Goal: Check status

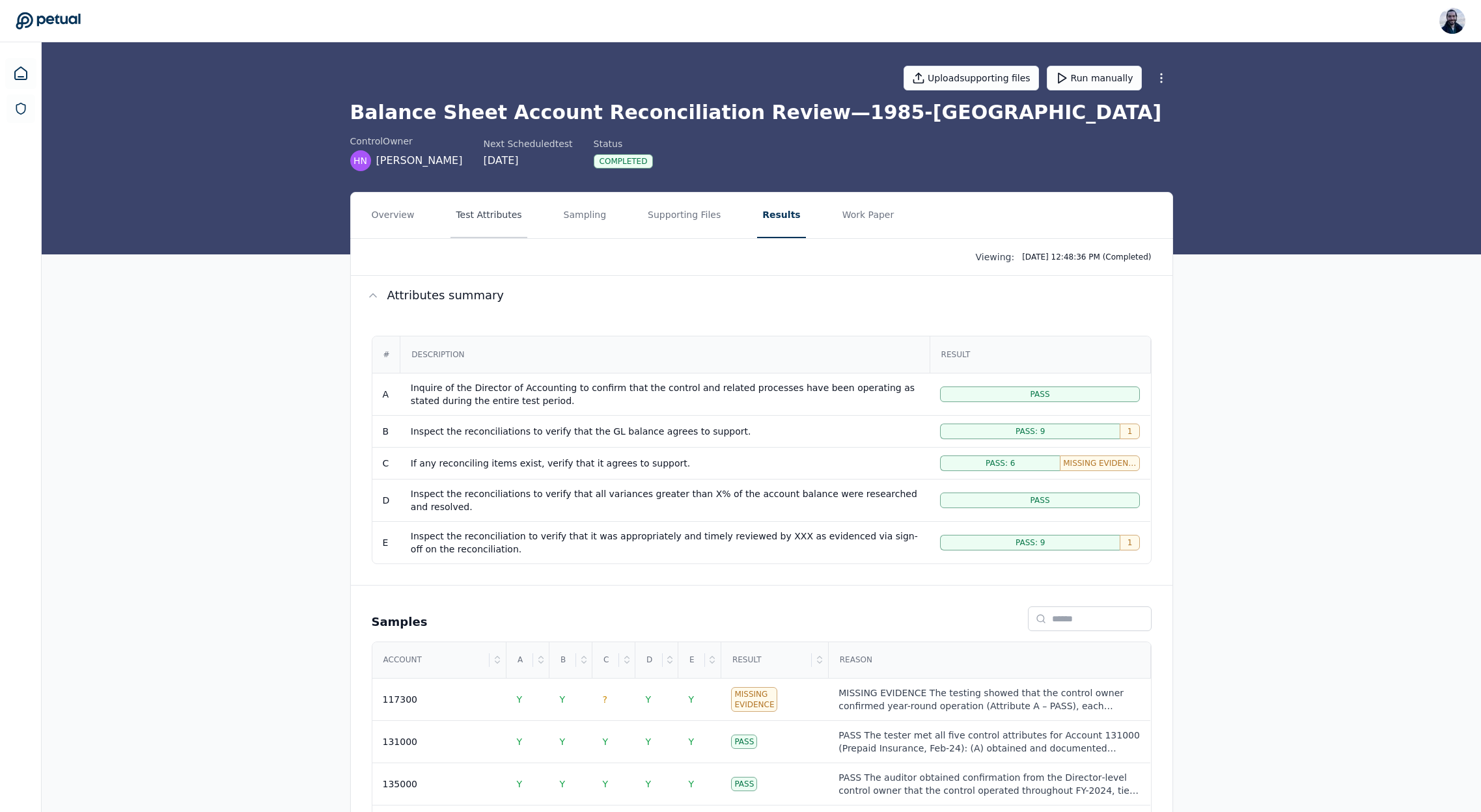
click at [468, 216] on button "Test Attributes" at bounding box center [488, 215] width 76 height 45
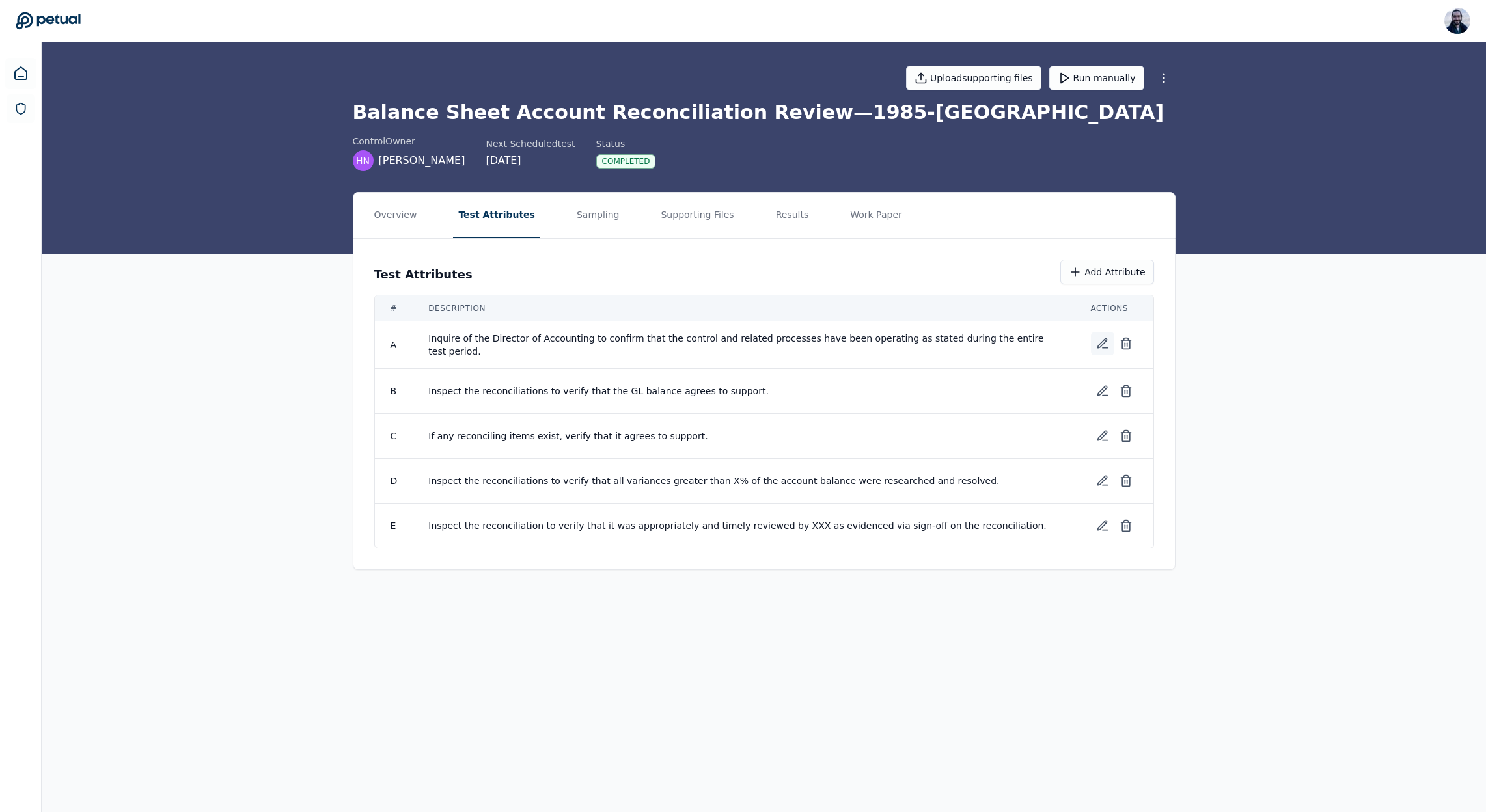
click at [1100, 344] on icon at bounding box center [1102, 343] width 9 height 9
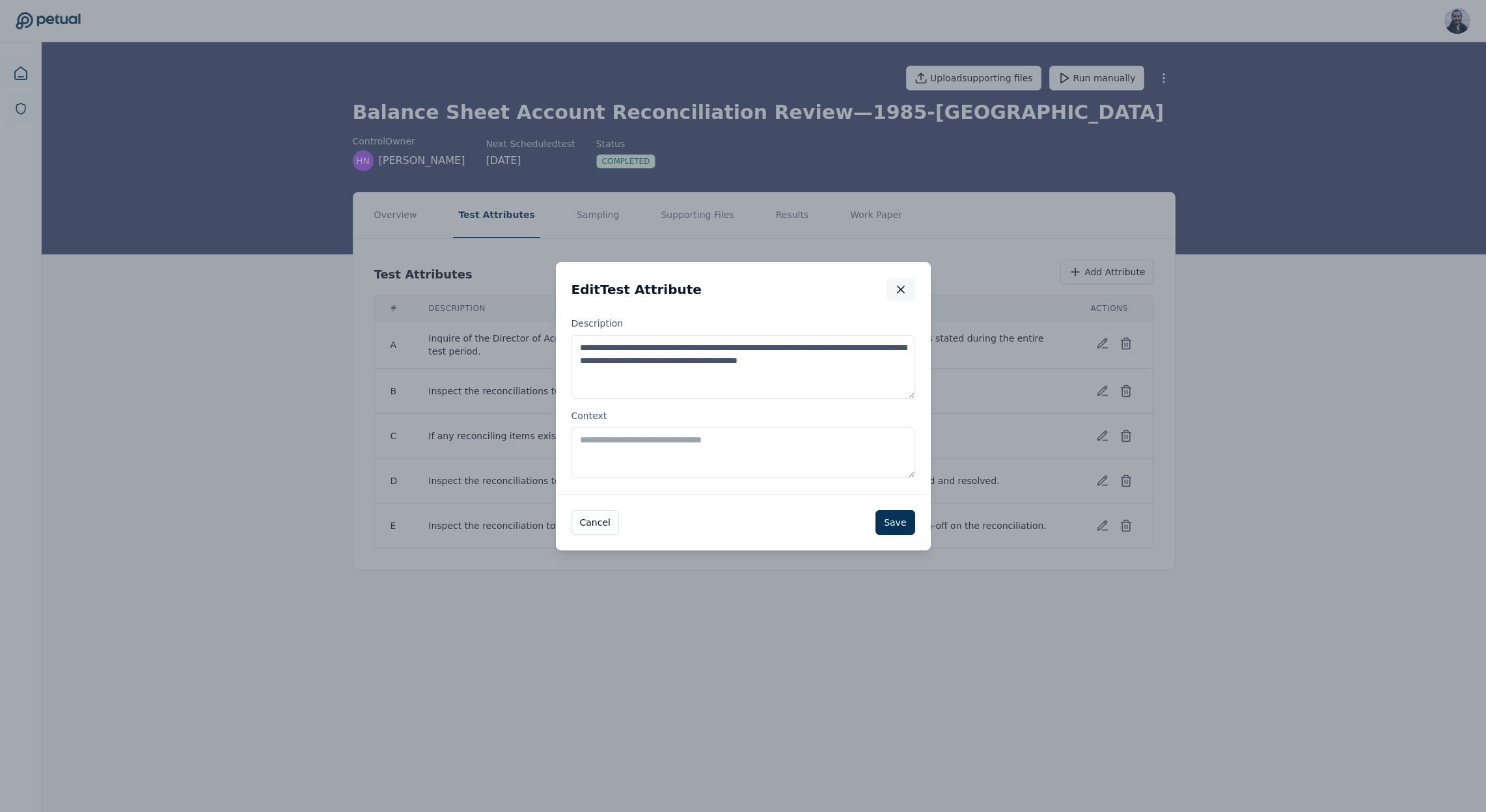
click at [890, 287] on button "button" at bounding box center [901, 290] width 29 height 24
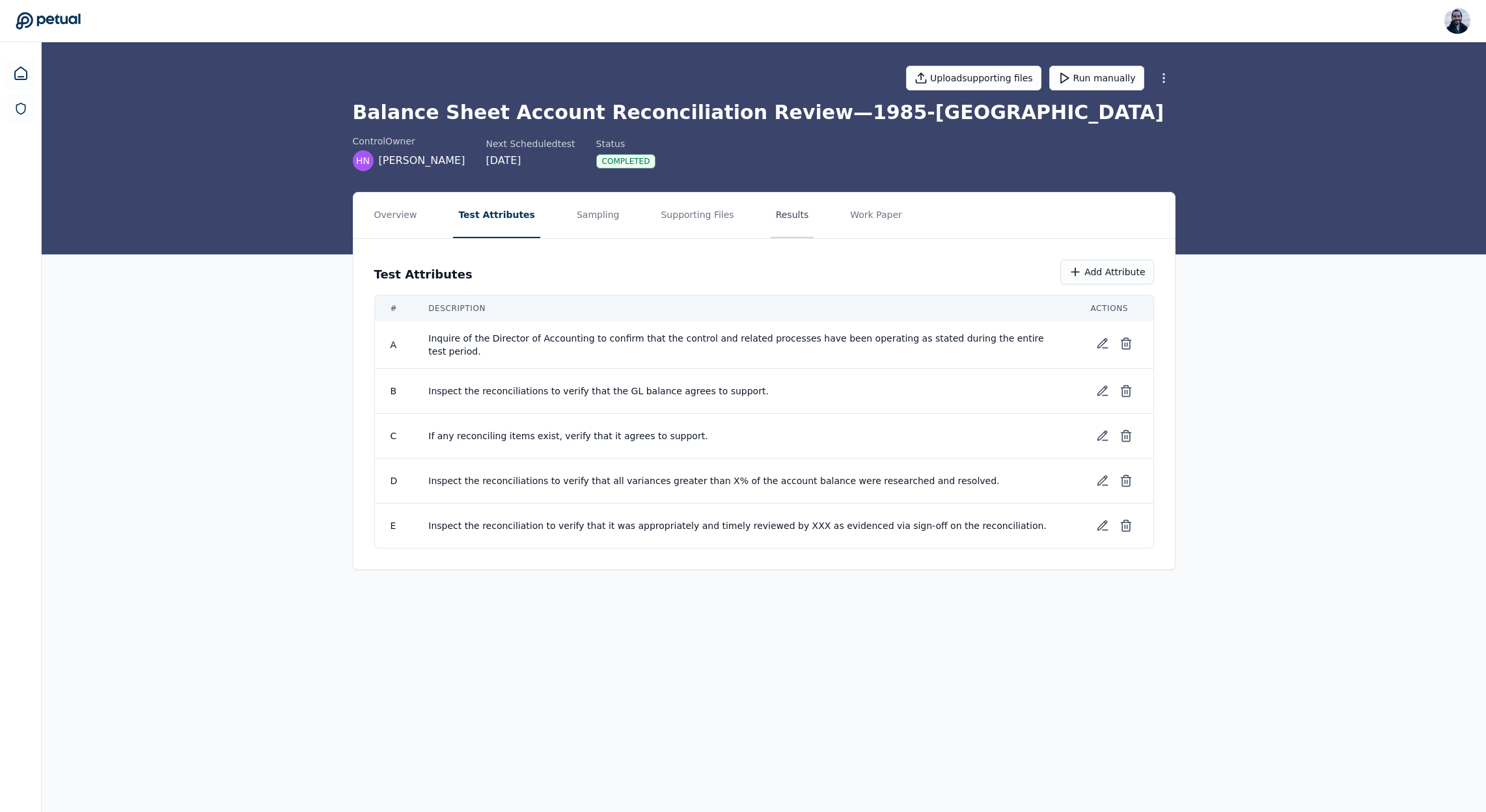
click at [778, 215] on button "Results" at bounding box center [793, 215] width 44 height 45
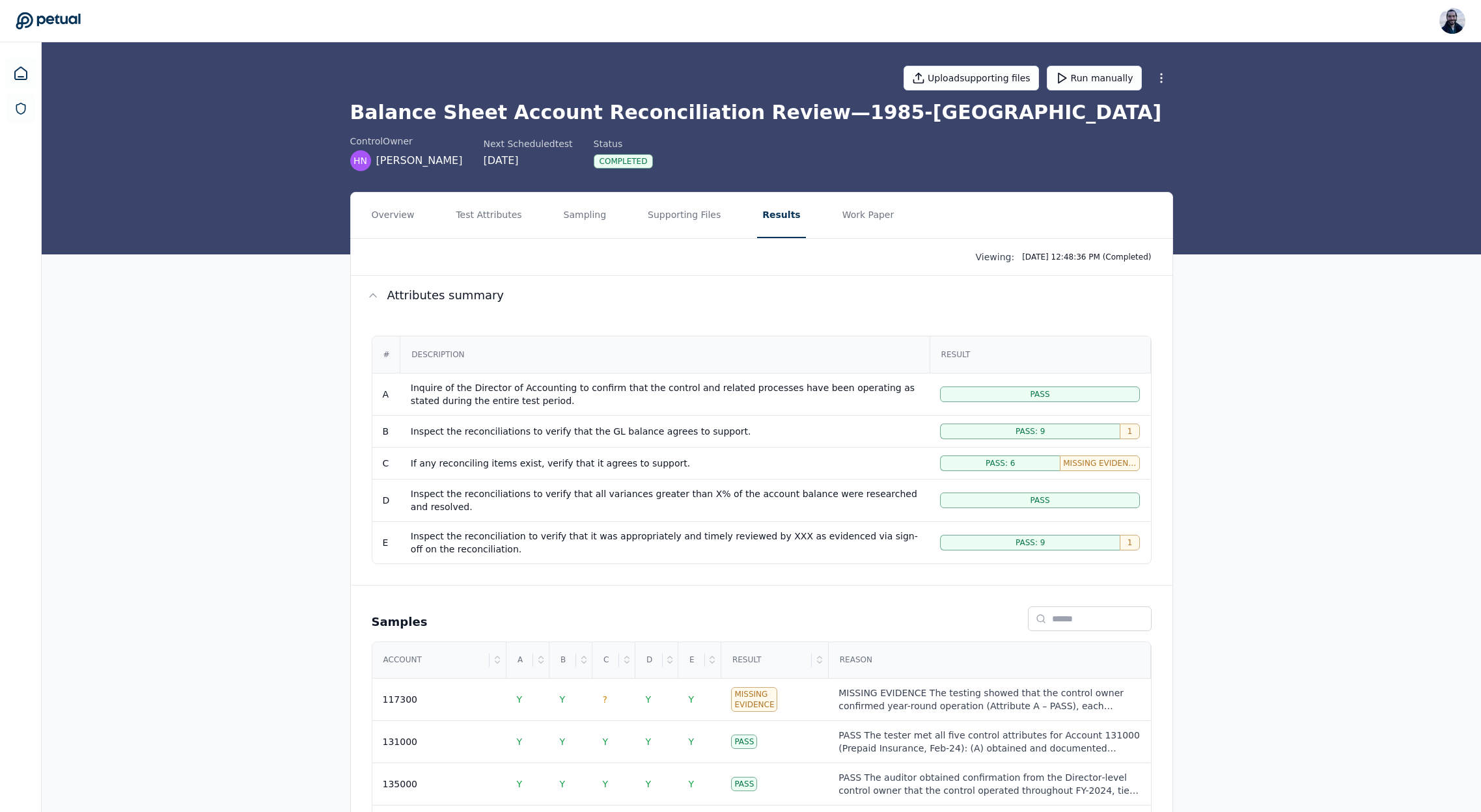
click at [609, 423] on td "Inspect the reconciliations to verify that the GL balance agrees to support." at bounding box center [665, 431] width 529 height 32
click at [942, 684] on td "MISSING EVIDENCE The testing showed that the control owner confirmed year-round…" at bounding box center [990, 699] width 323 height 42
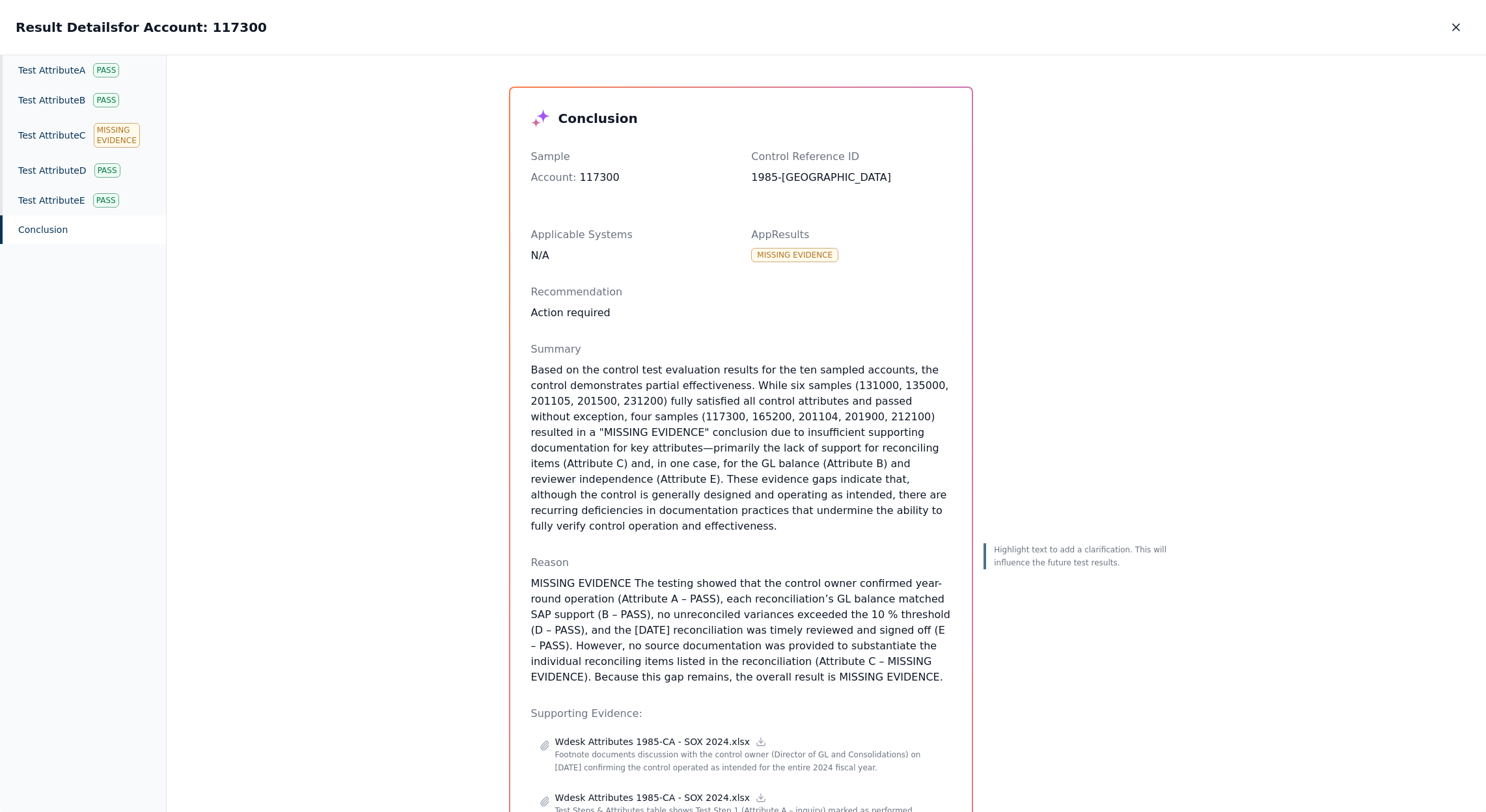
click at [1254, 270] on div "Conclusion Sample Account : 117300 Control Reference ID 1985-CA Applicable Syst…" at bounding box center [826, 434] width 1320 height 757
click at [1455, 26] on icon "button" at bounding box center [1457, 28] width 7 height 7
